Goal: Transaction & Acquisition: Obtain resource

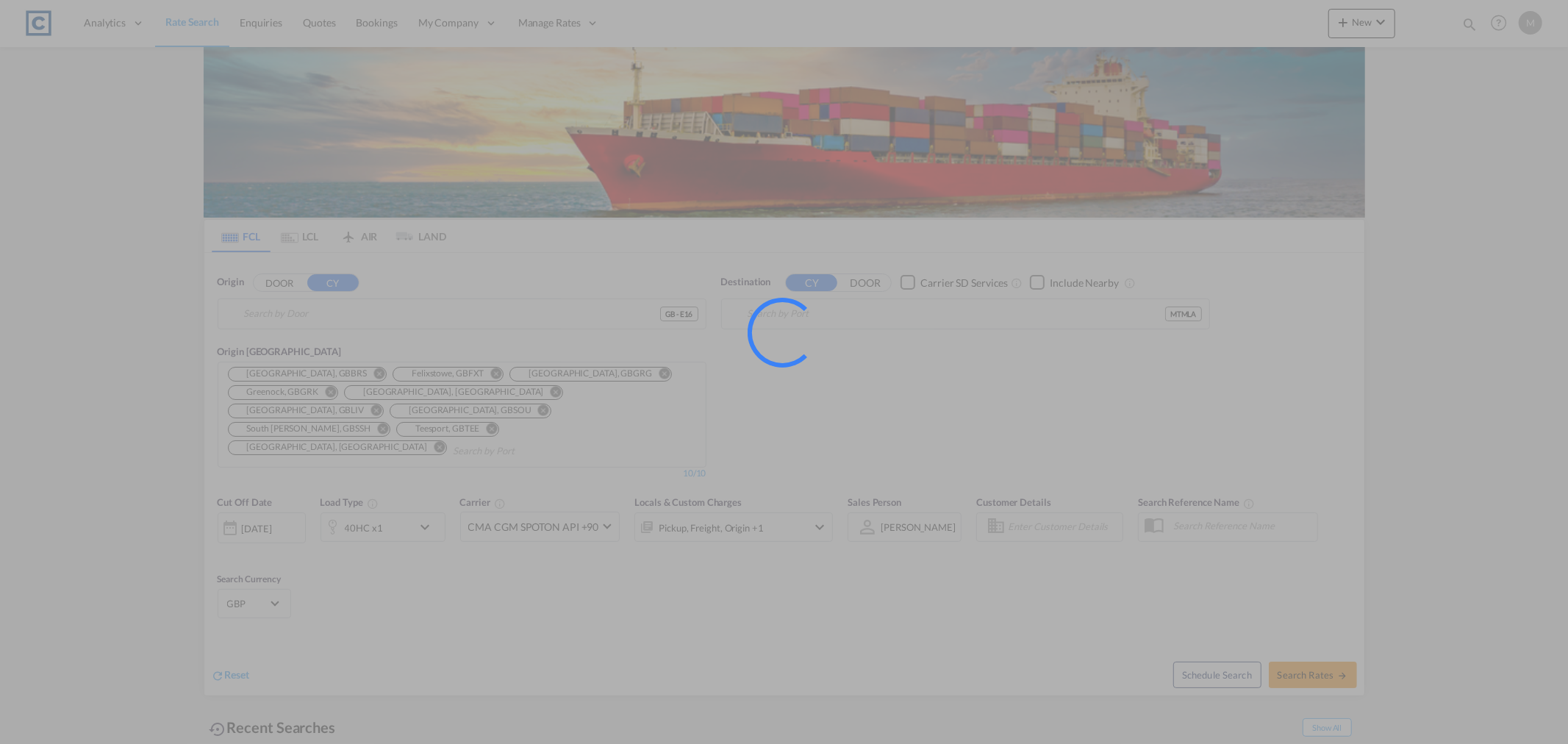
type input "GB-E16, [GEOGRAPHIC_DATA]"
type input "Valletta, MTMLA"
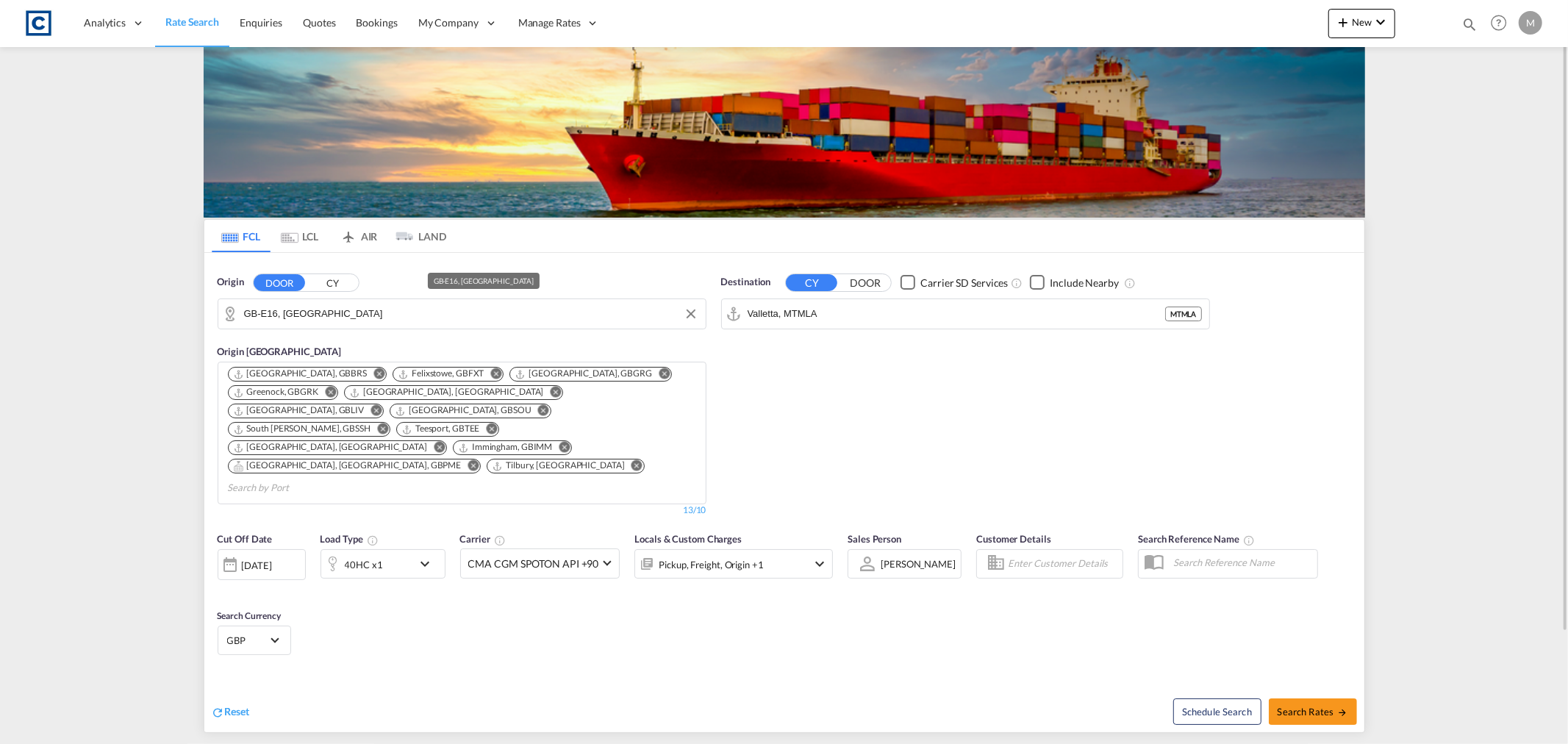
click at [415, 323] on input "GB-E16, [GEOGRAPHIC_DATA]" at bounding box center [471, 313] width 455 height 22
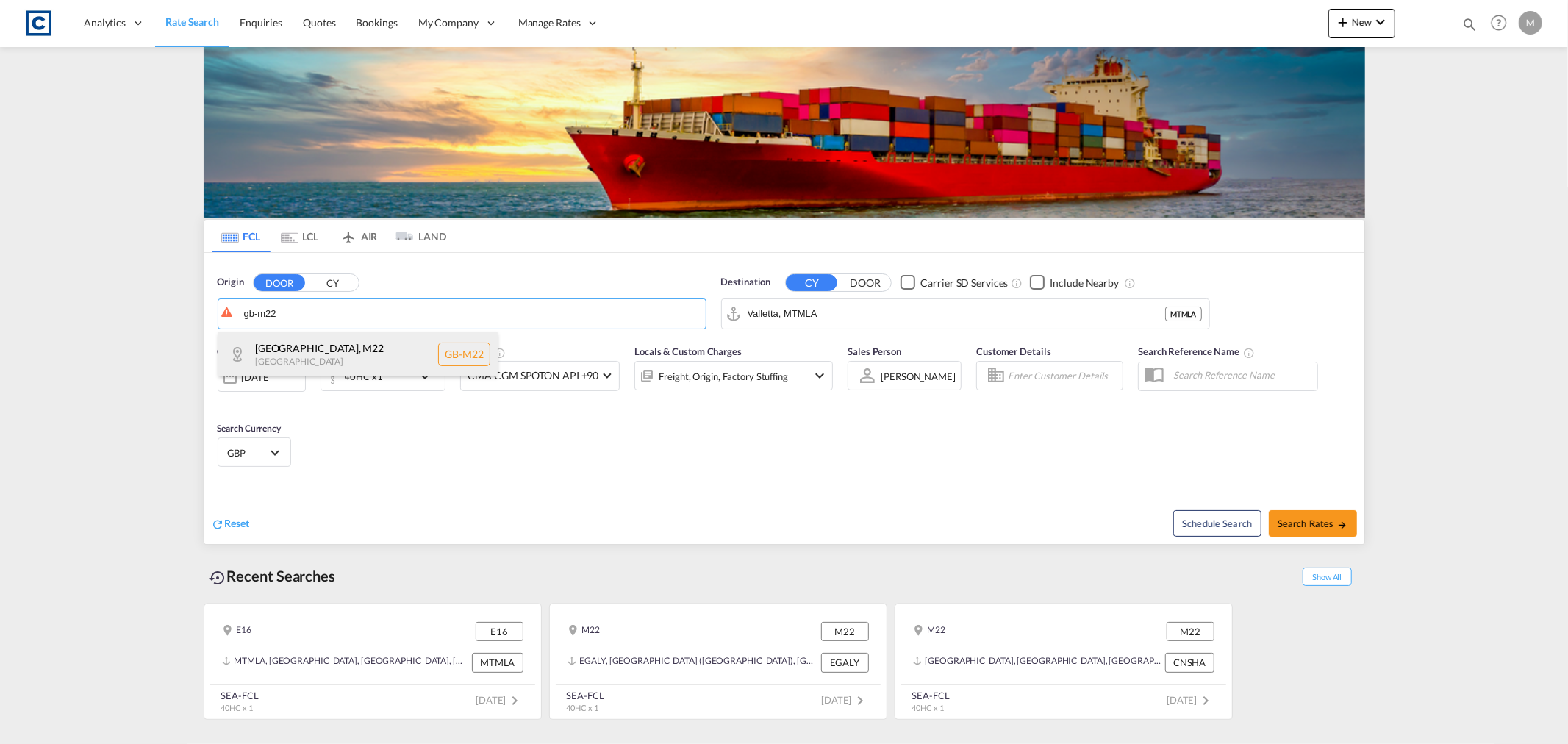
click at [319, 361] on div "[GEOGRAPHIC_DATA] , M22 [GEOGRAPHIC_DATA] [GEOGRAPHIC_DATA]-M22" at bounding box center [358, 354] width 279 height 44
type input "GB-M22, [GEOGRAPHIC_DATA]"
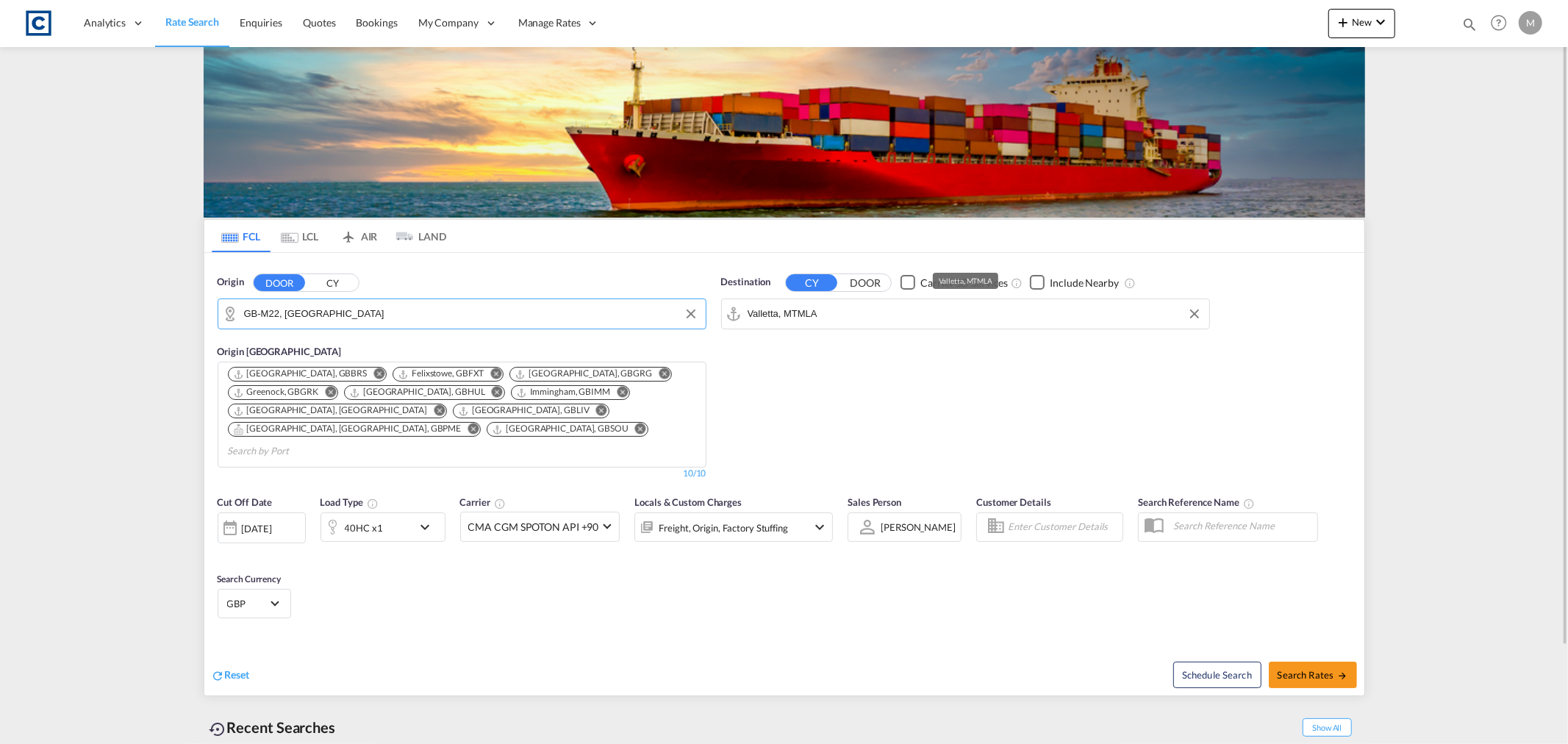
click at [949, 306] on input "Valletta, MTMLA" at bounding box center [974, 313] width 455 height 22
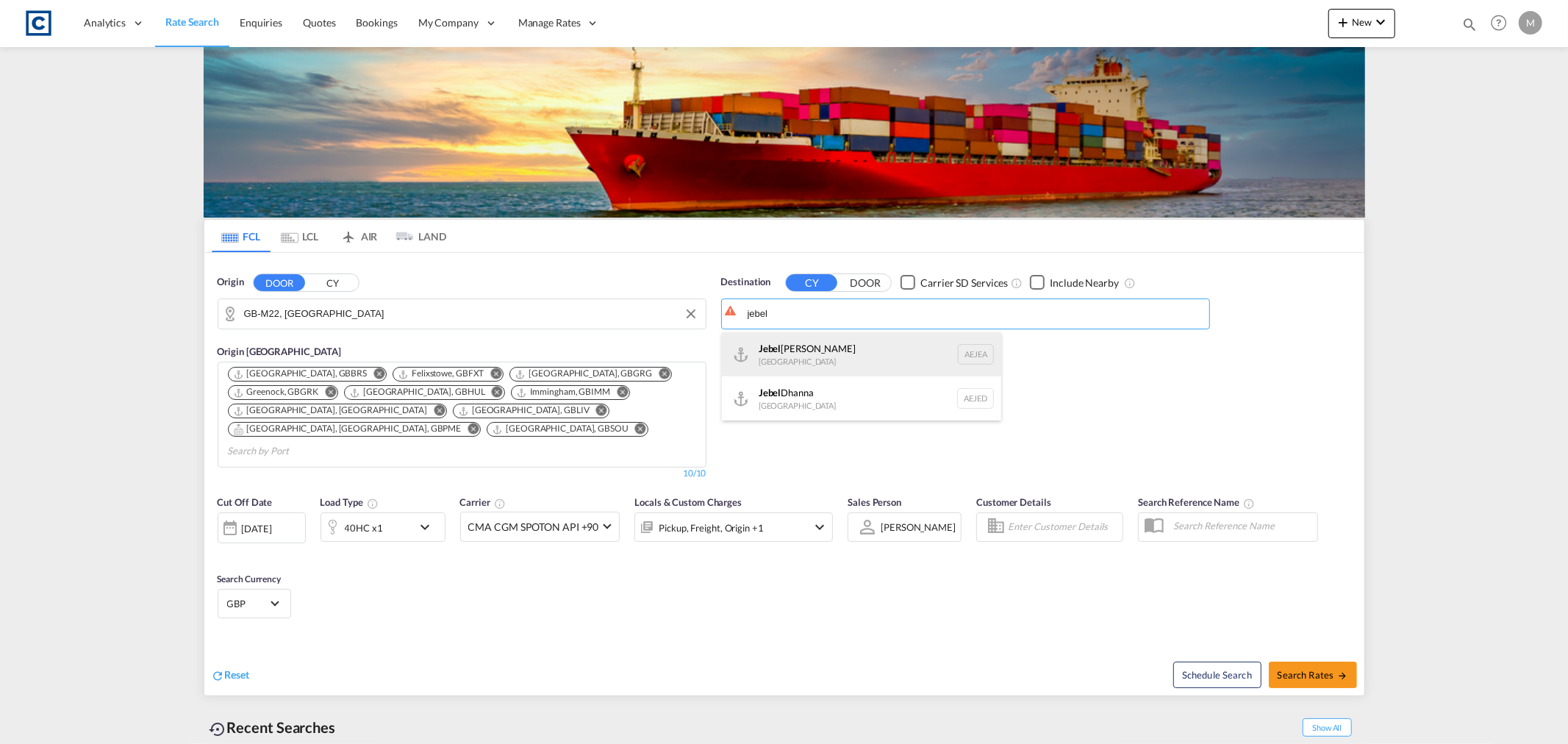
click at [861, 362] on div "[GEOGRAPHIC_DATA] [GEOGRAPHIC_DATA]" at bounding box center [861, 354] width 279 height 44
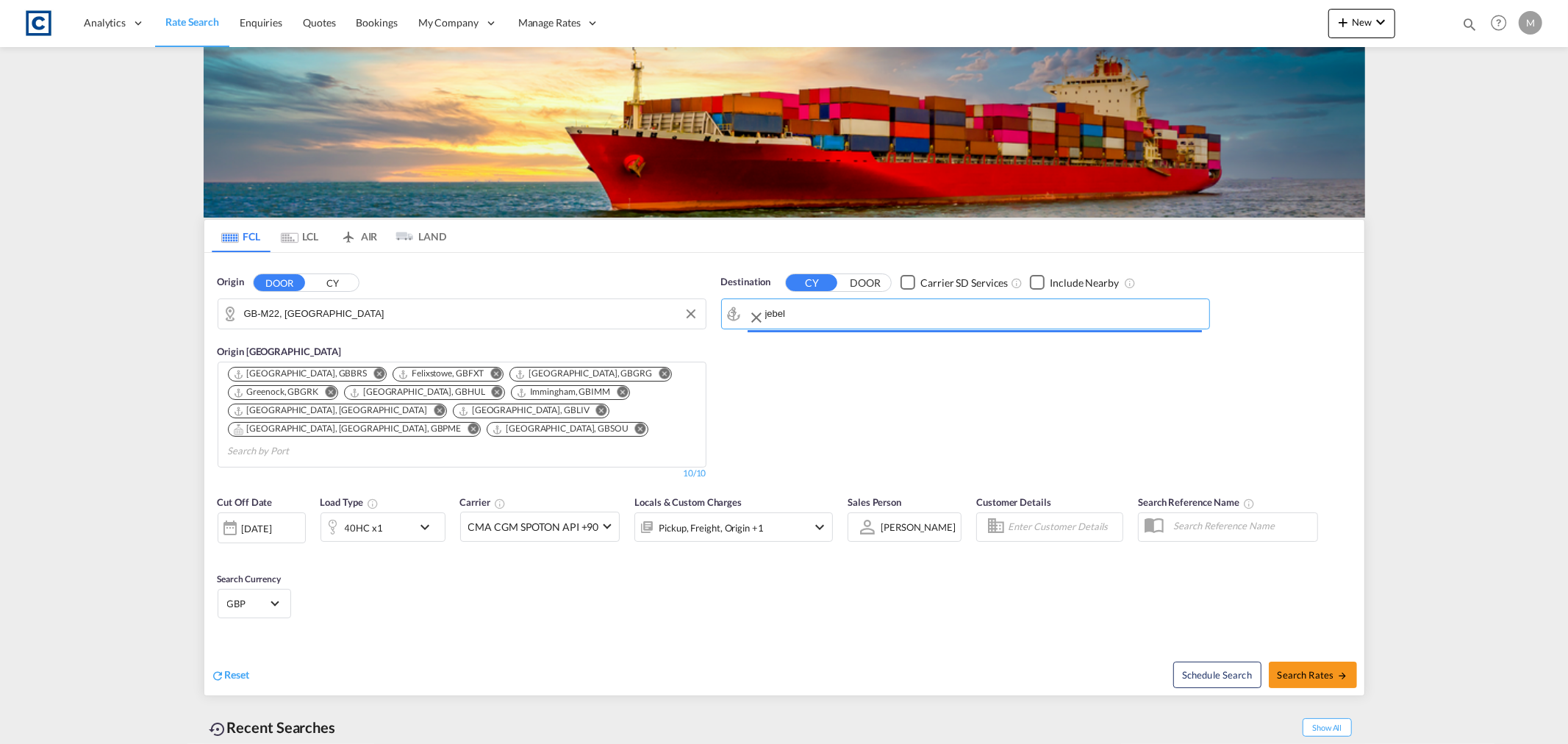
type input "[GEOGRAPHIC_DATA], [GEOGRAPHIC_DATA]"
click at [1317, 669] on span "Search Rates" at bounding box center [1313, 675] width 70 height 12
type input "M22 to AEJEA / [DATE]"
